Goal: Transaction & Acquisition: Purchase product/service

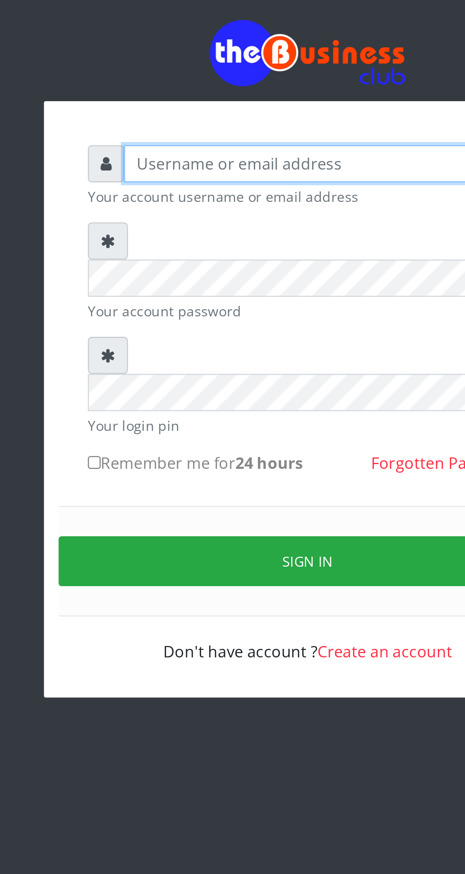
click at [173, 148] on input "text" at bounding box center [241, 140] width 196 height 18
type input "Musluky"
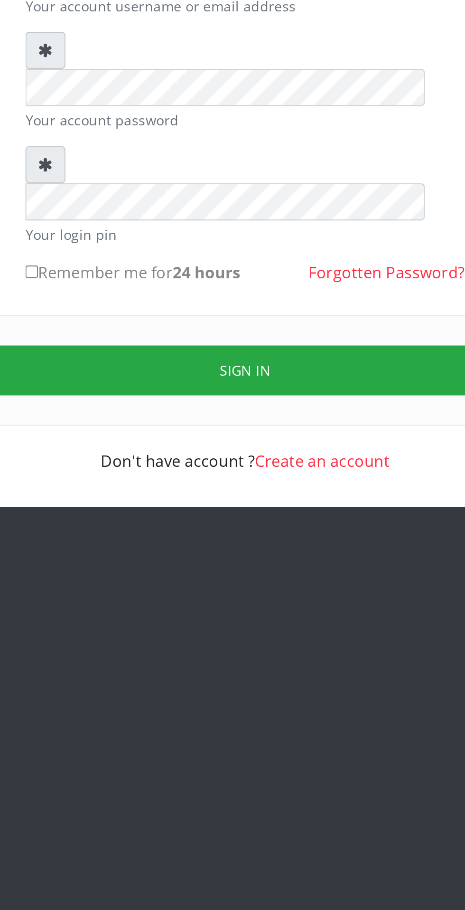
click at [245, 323] on button "Sign in" at bounding box center [233, 335] width 242 height 24
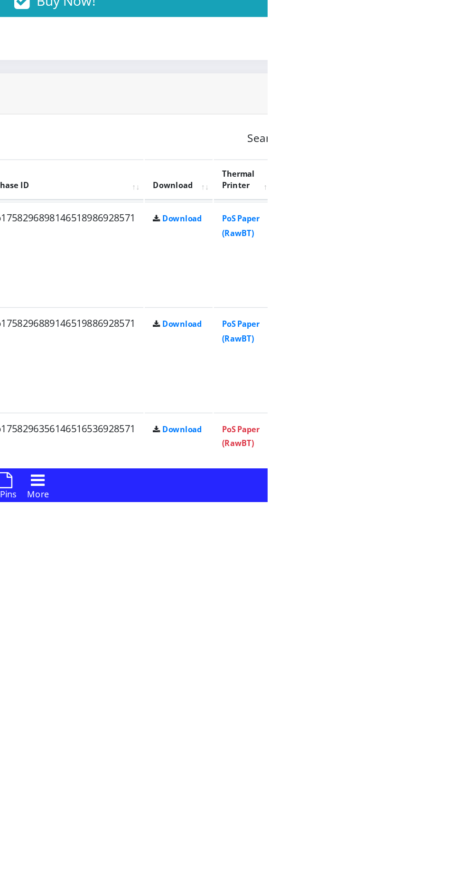
scroll to position [188, 0]
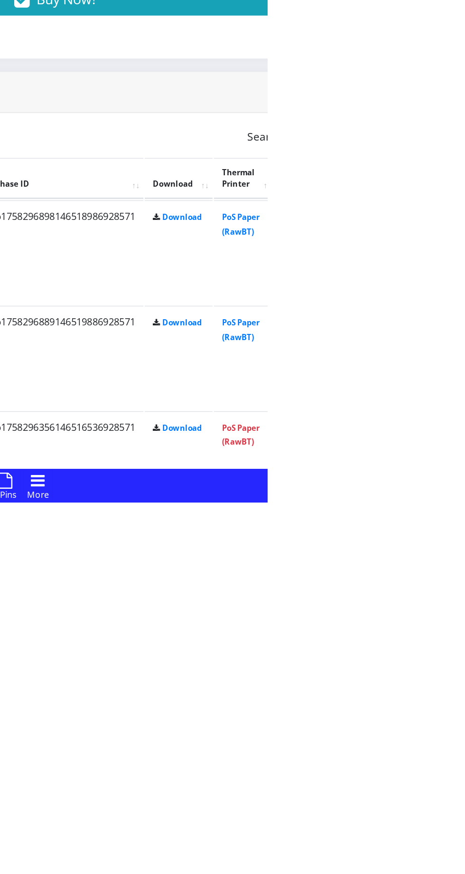
scroll to position [189, 0]
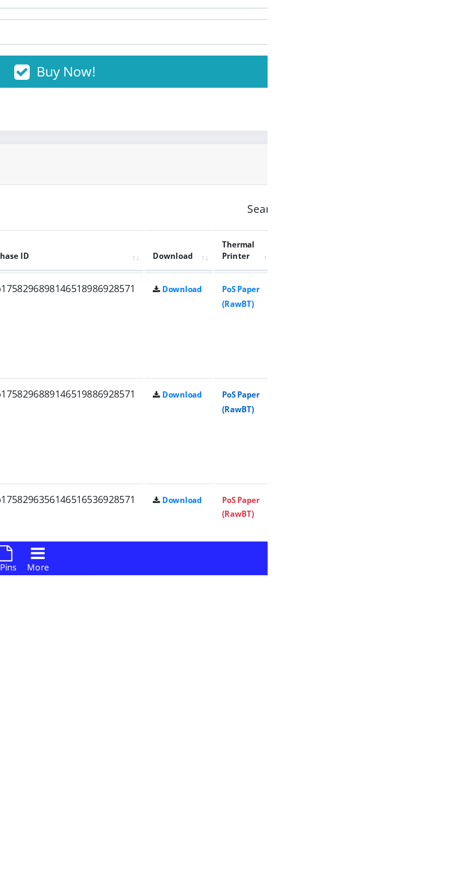
click at [460, 747] on link "PoS Paper (RawBT)" at bounding box center [446, 751] width 27 height 18
click at [460, 672] on link "PoS Paper (RawBT)" at bounding box center [446, 677] width 27 height 18
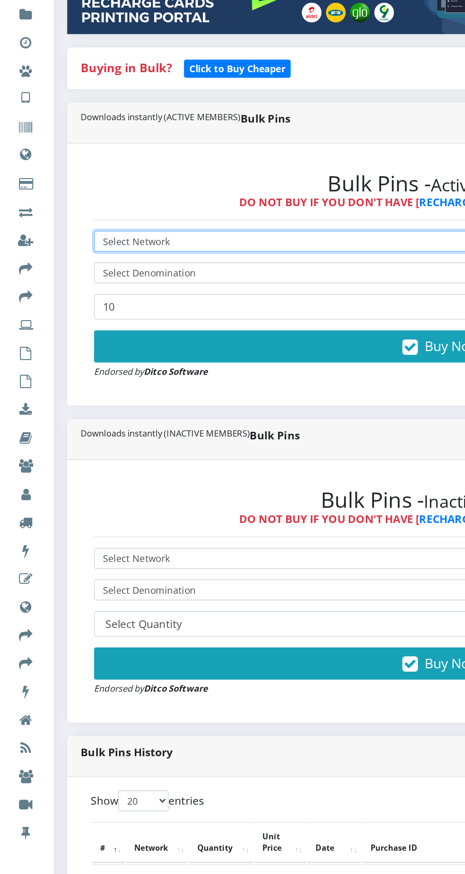
click at [163, 220] on select "Select Network MTN Globacom 9Mobile Airtel" at bounding box center [315, 219] width 494 height 15
select select "Glo"
click at [68, 214] on select "Select Network MTN Globacom 9Mobile Airtel" at bounding box center [315, 219] width 494 height 15
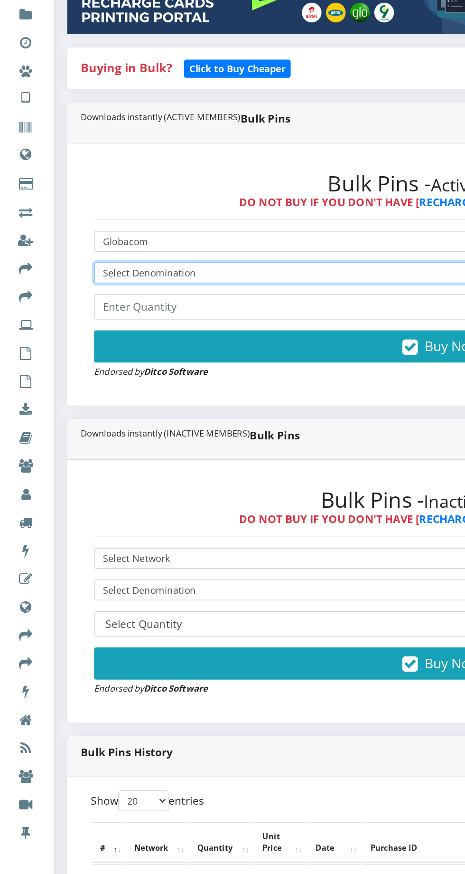
click at [218, 245] on select "Select Denomination Glo NGN100 - ₦96.50 Glo NGN200 - ₦193.00 Glo NGN500 - ₦482.…" at bounding box center [315, 241] width 494 height 15
select select "193-200"
click at [68, 236] on select "Select Denomination Glo NGN100 - ₦96.50 Glo NGN200 - ₦193.00 Glo NGN500 - ₦482.…" at bounding box center [315, 241] width 494 height 15
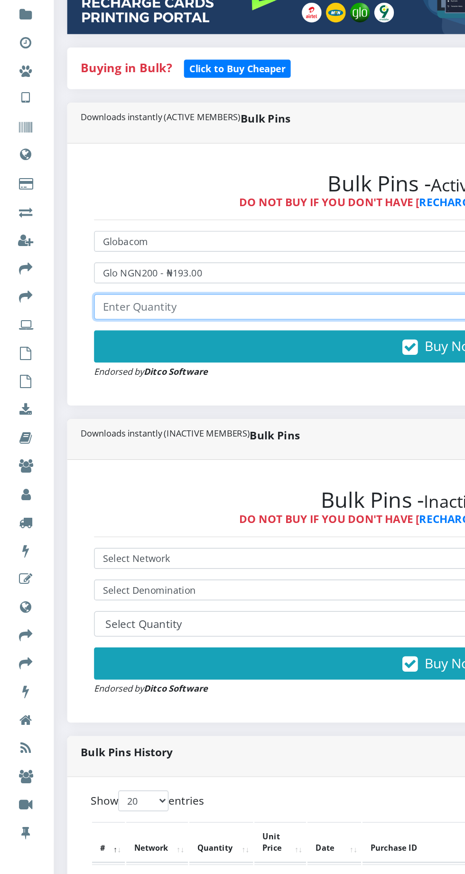
click at [172, 265] on input "number" at bounding box center [315, 265] width 494 height 18
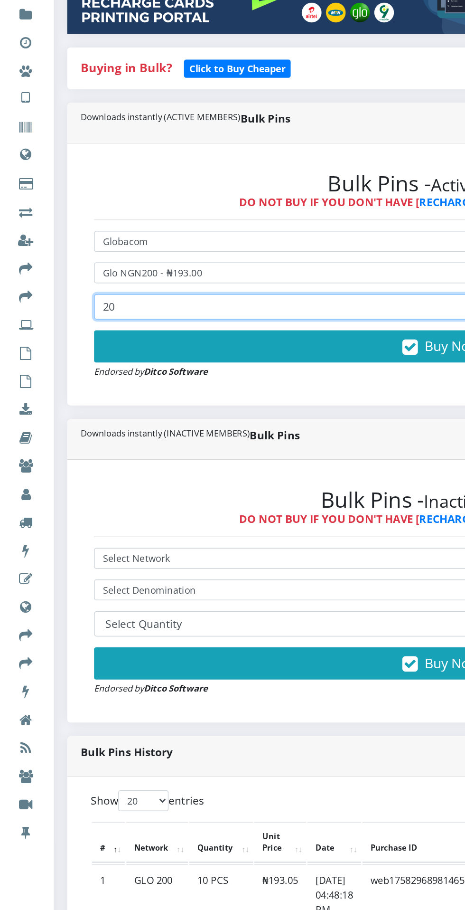
type input "20"
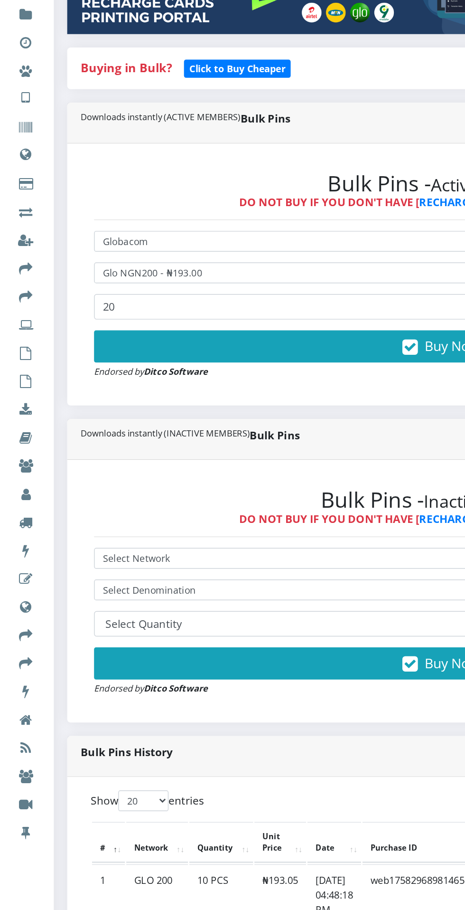
click at [307, 295] on button "Buy Now!" at bounding box center [315, 293] width 494 height 23
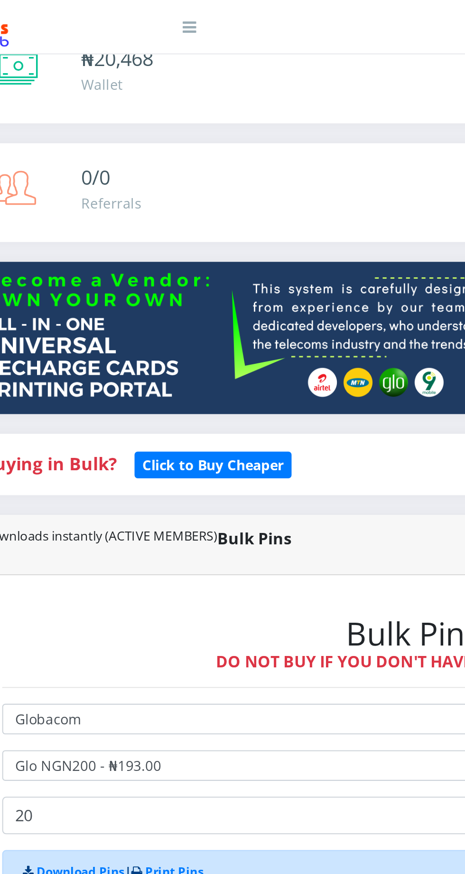
scroll to position [0, 0]
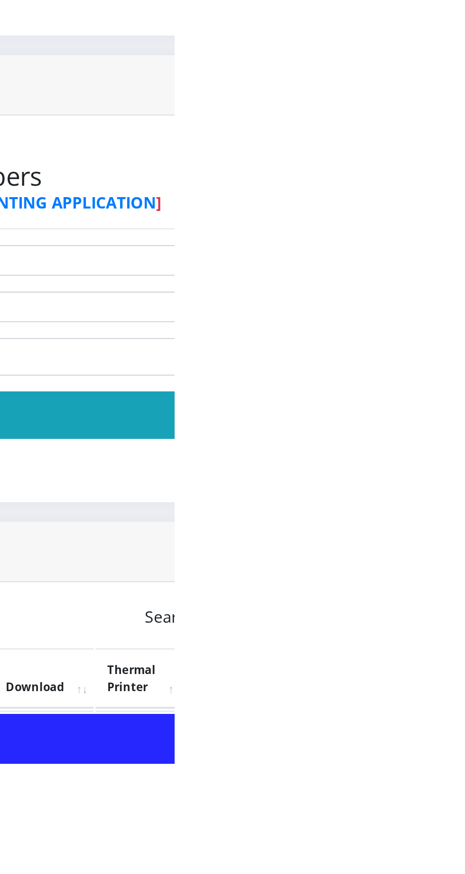
click at [460, 871] on link "PoS Paper (RawBT)" at bounding box center [446, 865] width 27 height 18
